Goal: Check status: Check status

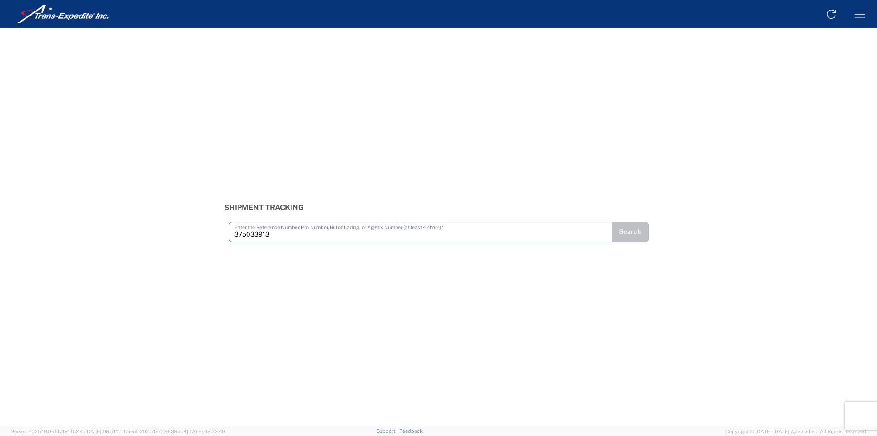
type input "375033913"
type input "375034027"
